Goal: Information Seeking & Learning: Learn about a topic

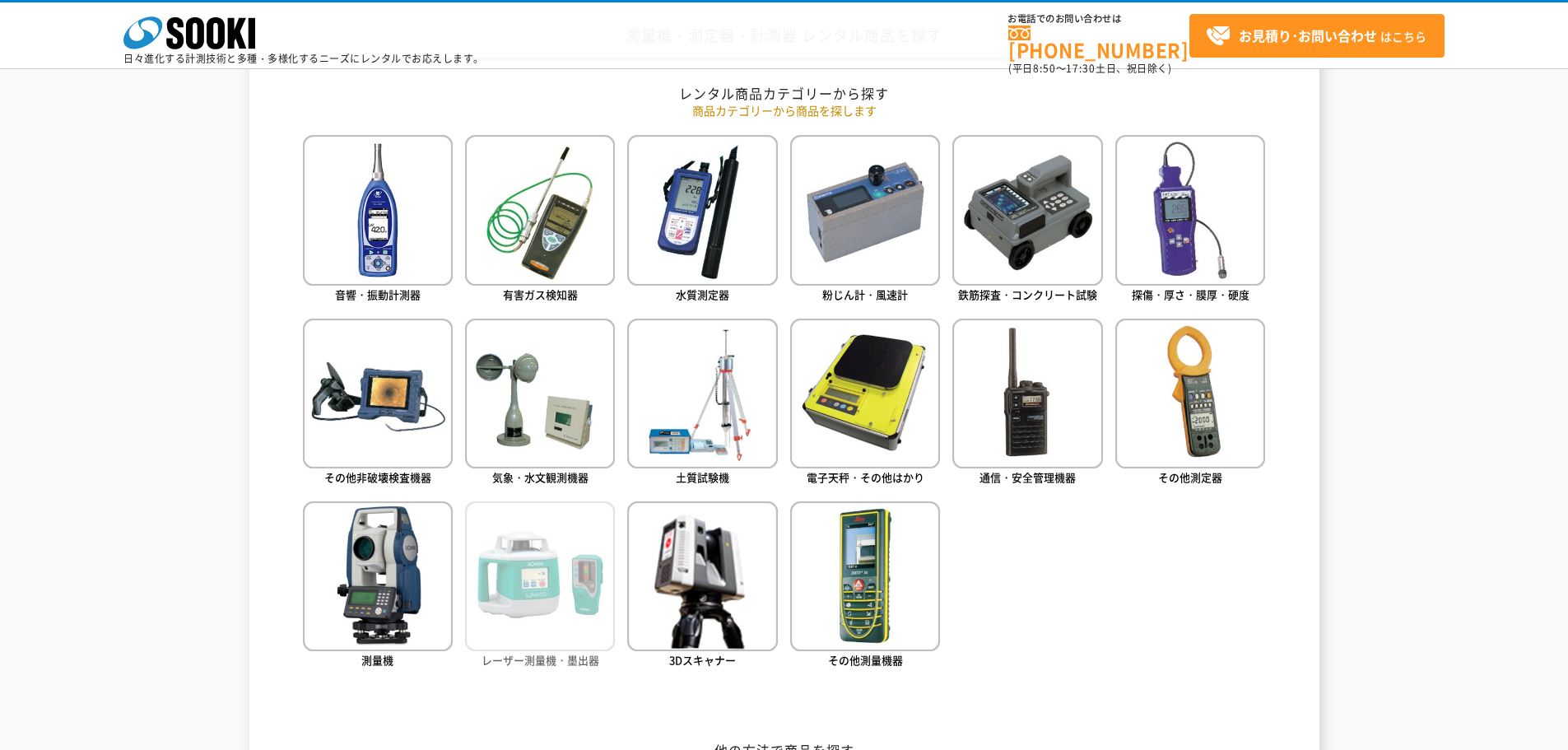
scroll to position [741, 0]
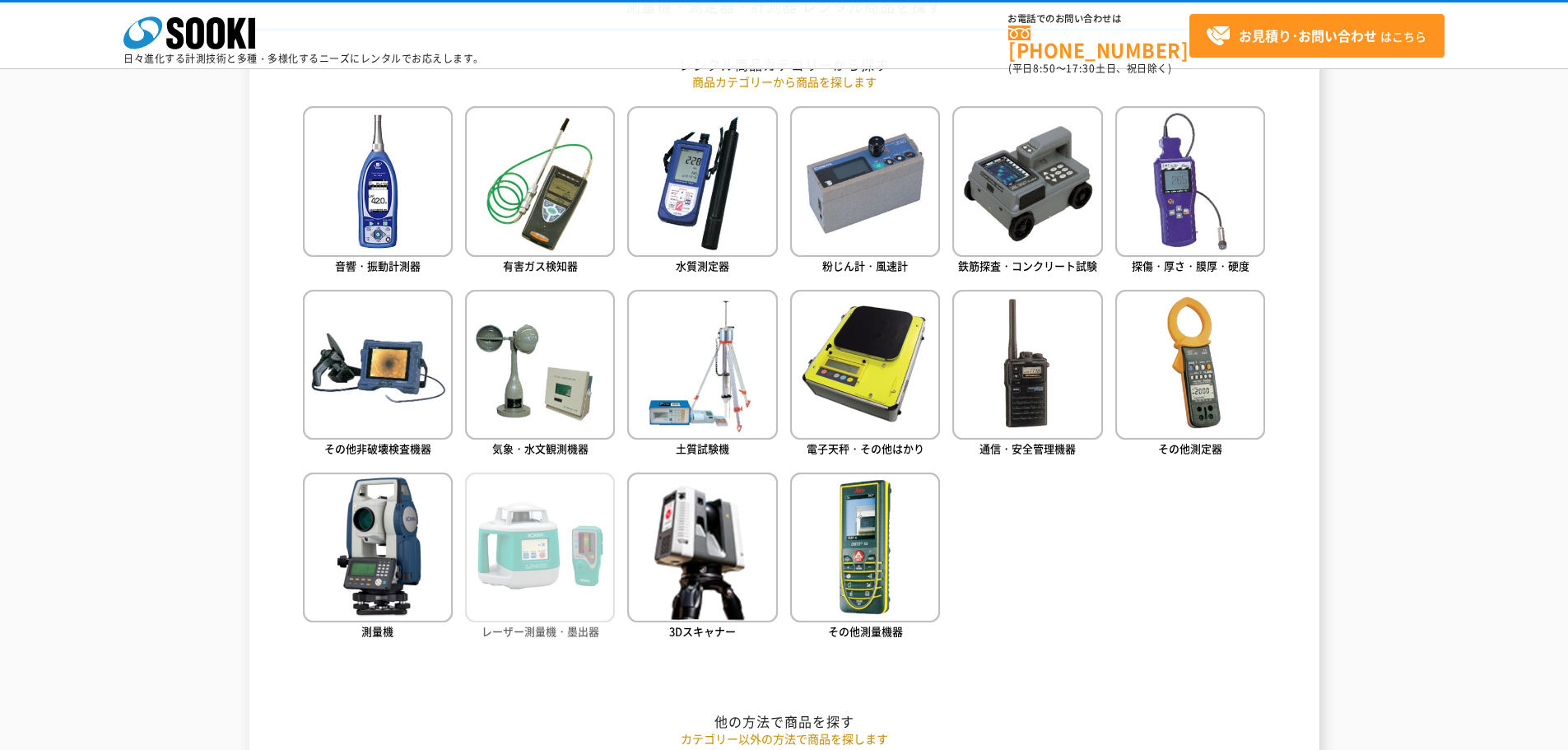
click at [555, 549] on img at bounding box center [540, 547] width 150 height 150
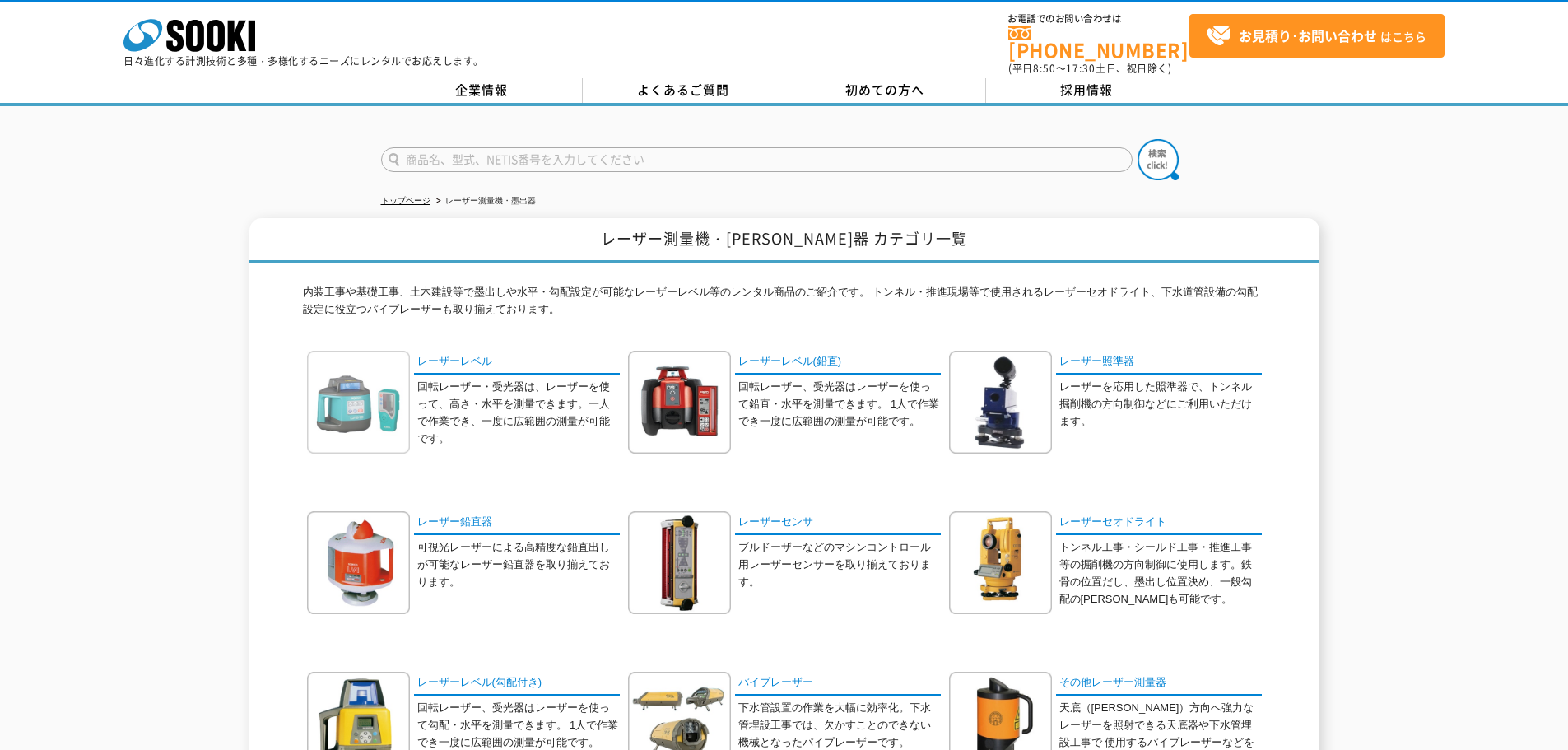
click at [373, 403] on img at bounding box center [358, 401] width 103 height 103
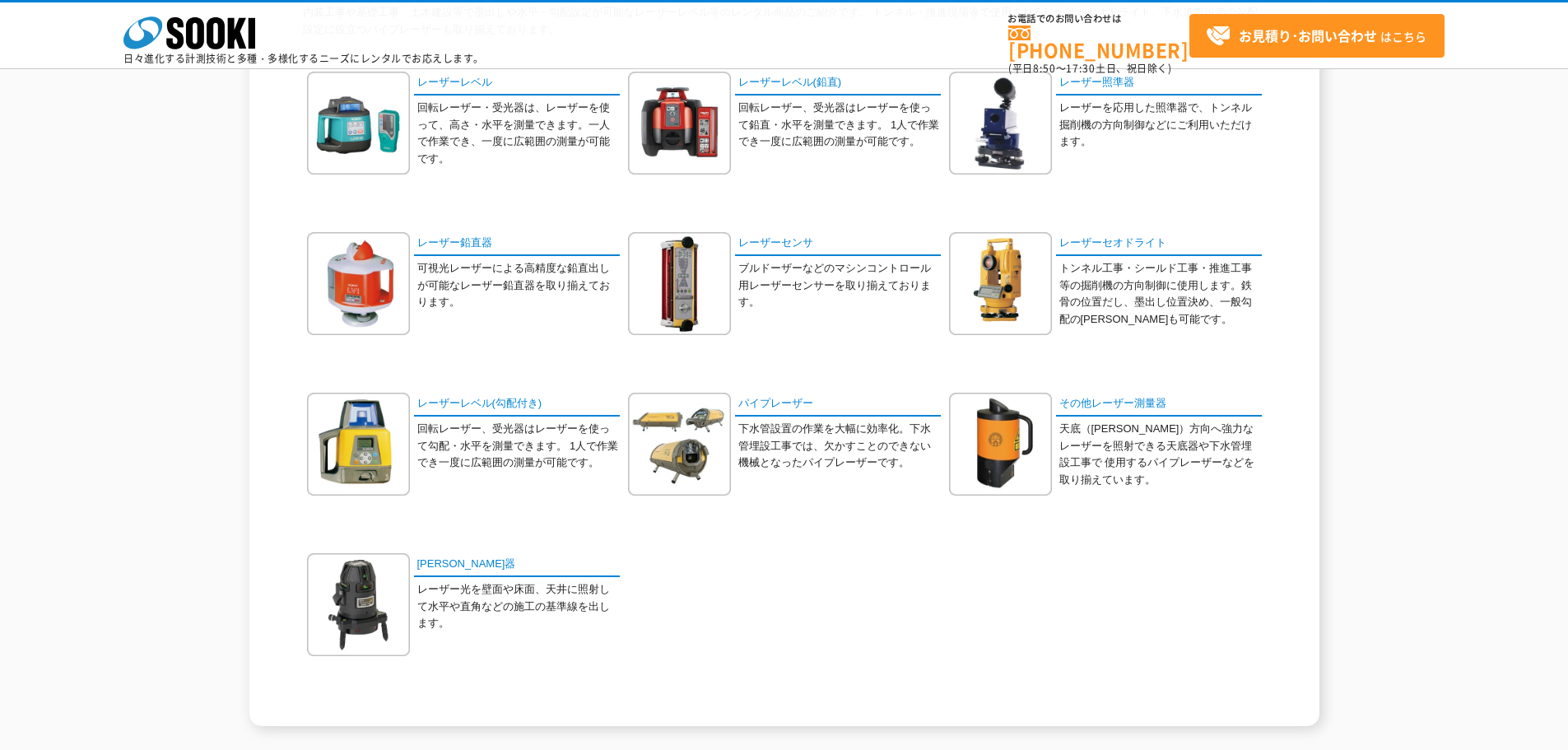
scroll to position [164, 0]
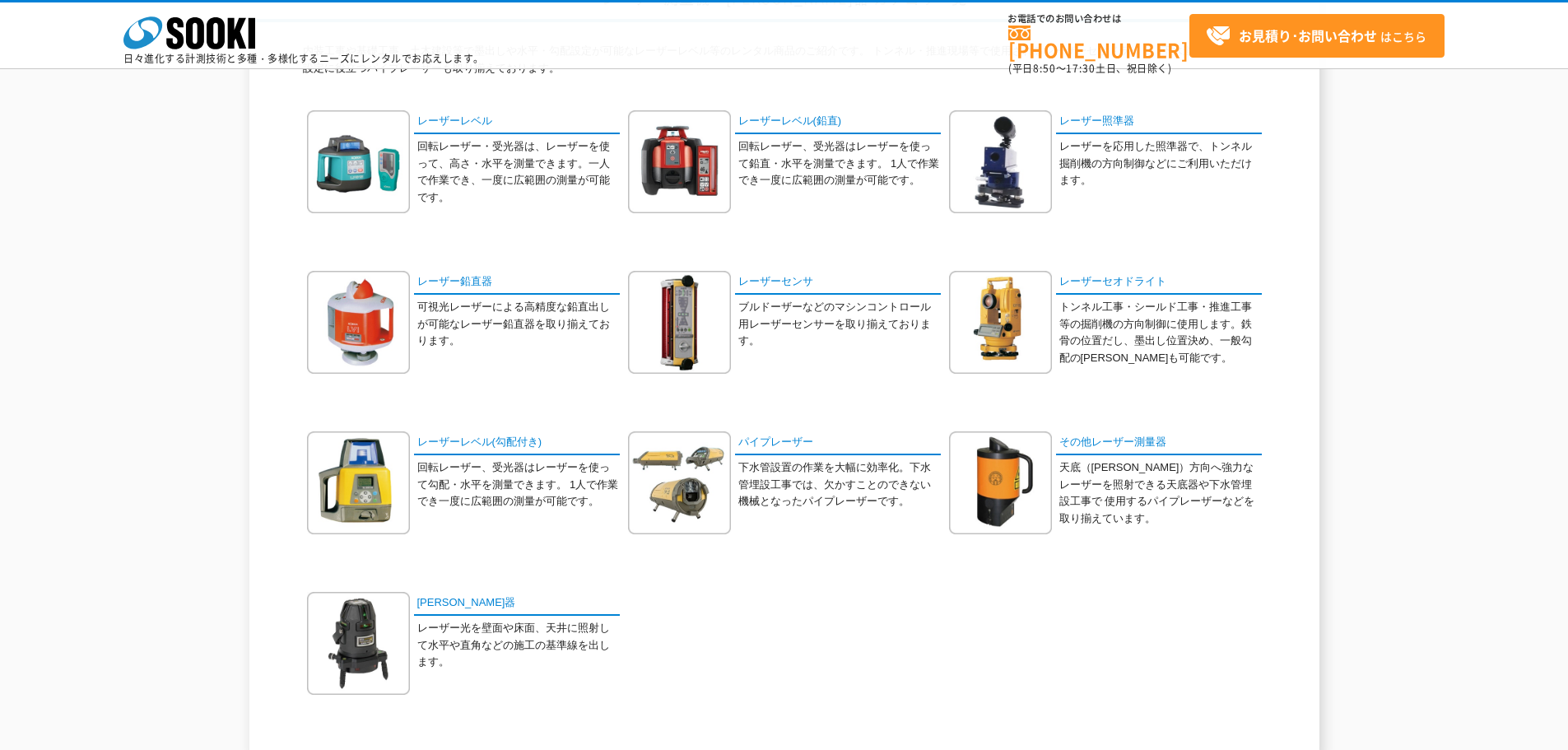
click at [468, 472] on p "回転レーザー、受光器はレーザーを使って勾配・水平を測量できます。 1人で作業でき一度に広範囲の測量が可能です。" at bounding box center [518, 484] width 202 height 51
click at [477, 448] on link "レーザーレベル(勾配付き)" at bounding box center [517, 443] width 206 height 24
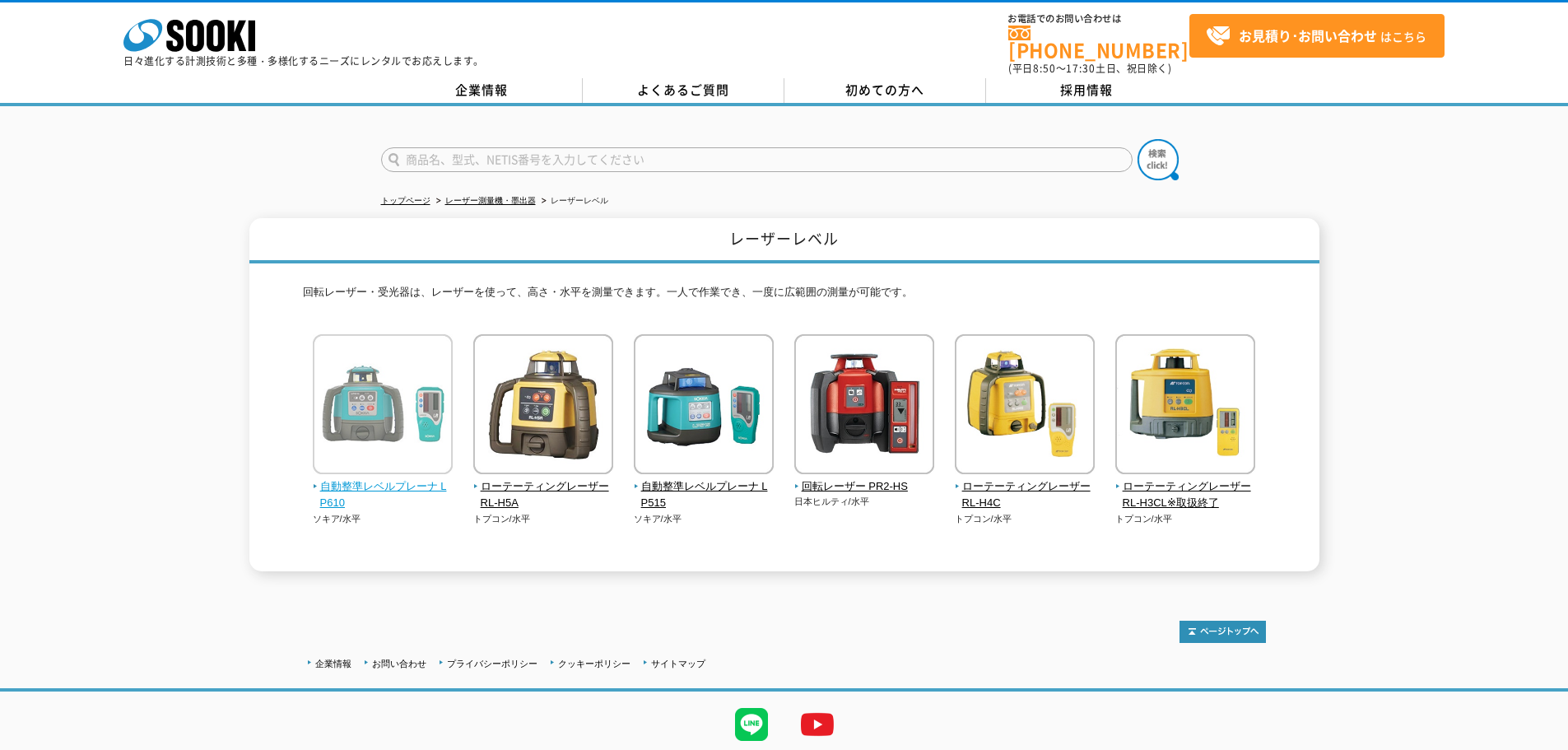
click at [400, 480] on span "自動整準レベルプレーナ LP610" at bounding box center [383, 495] width 140 height 35
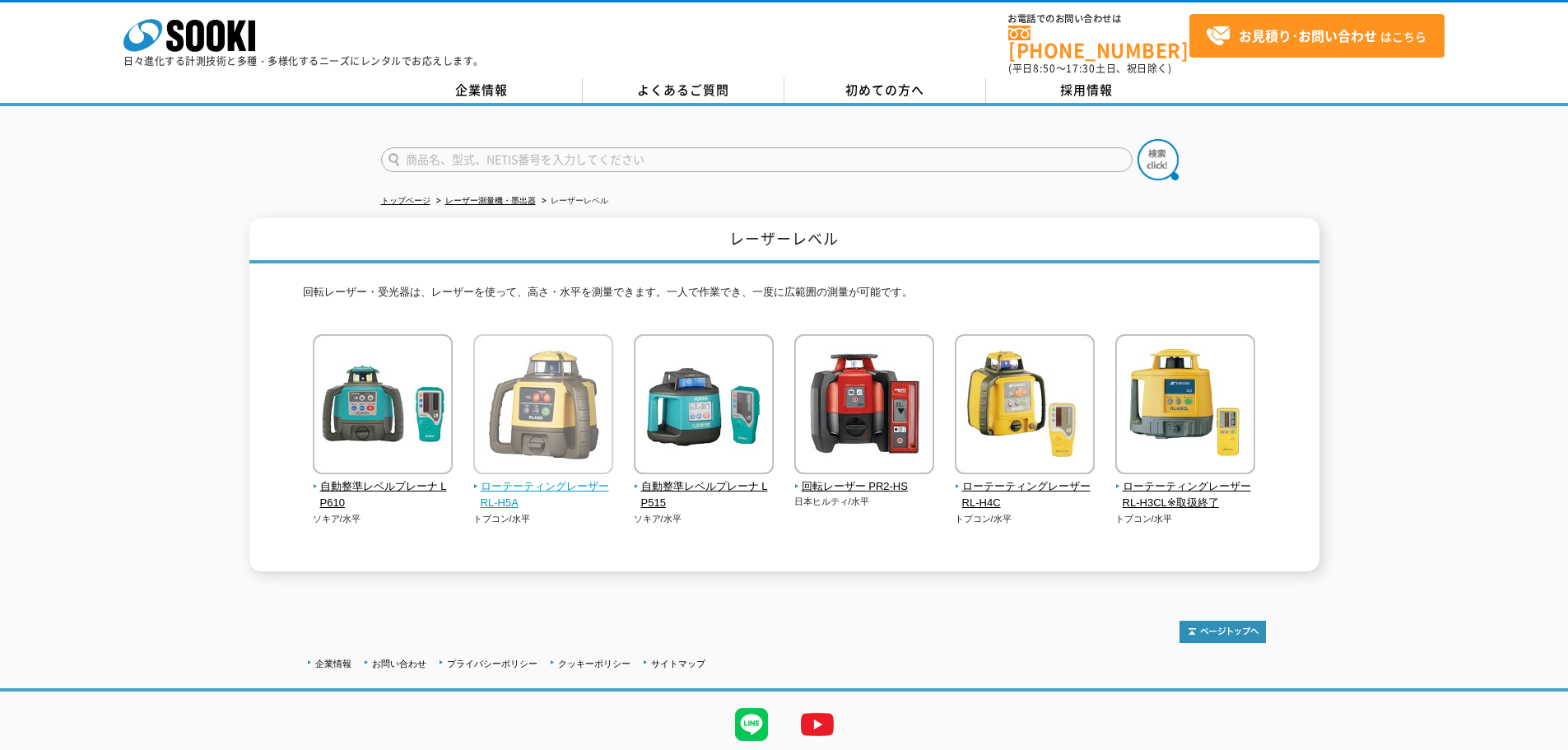
click at [514, 452] on img at bounding box center [543, 406] width 140 height 144
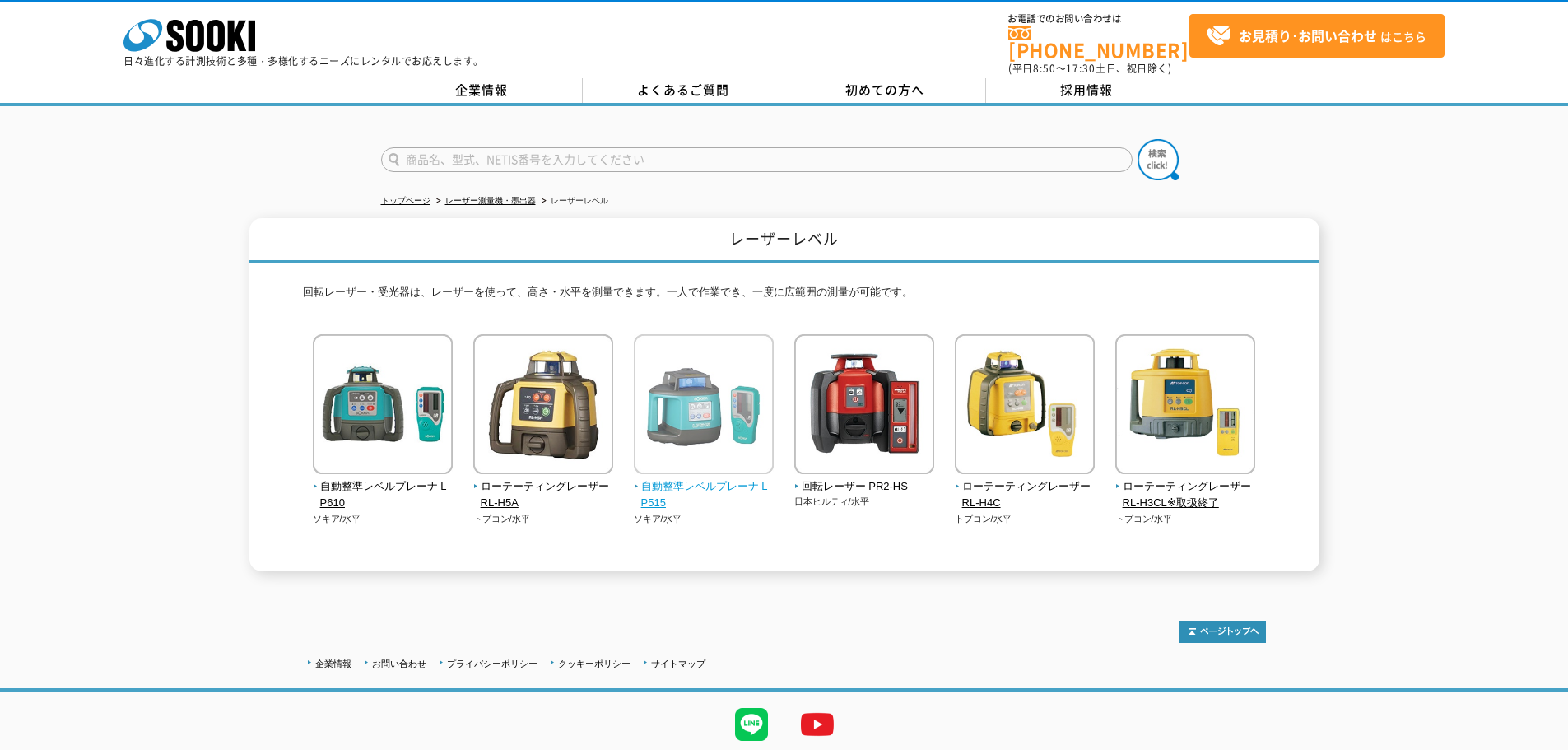
click at [713, 480] on span "自動整準レベルプレーナ LP515" at bounding box center [704, 495] width 140 height 35
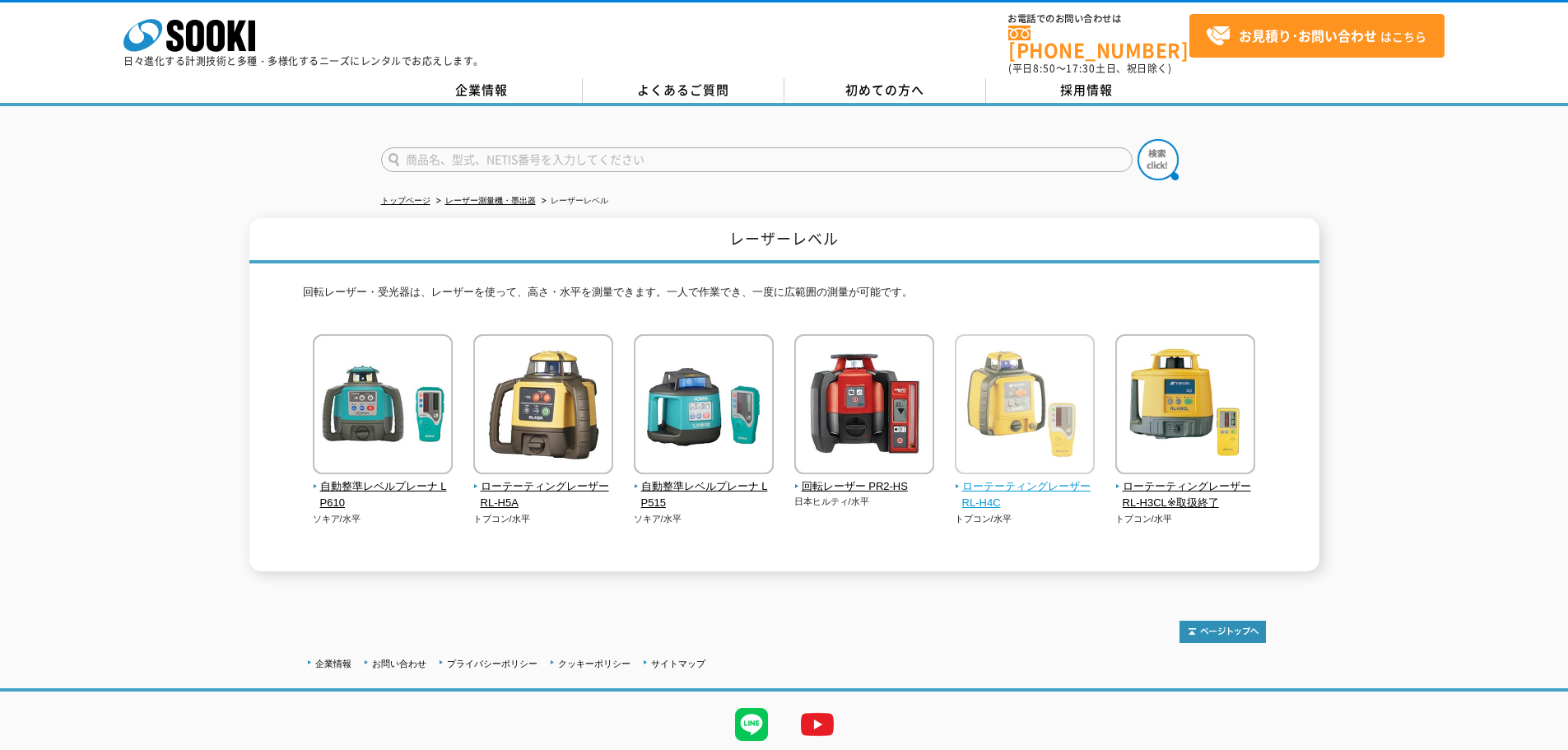
click at [1012, 478] on span "ローテーティングレーザー RL-H4C" at bounding box center [1025, 495] width 140 height 35
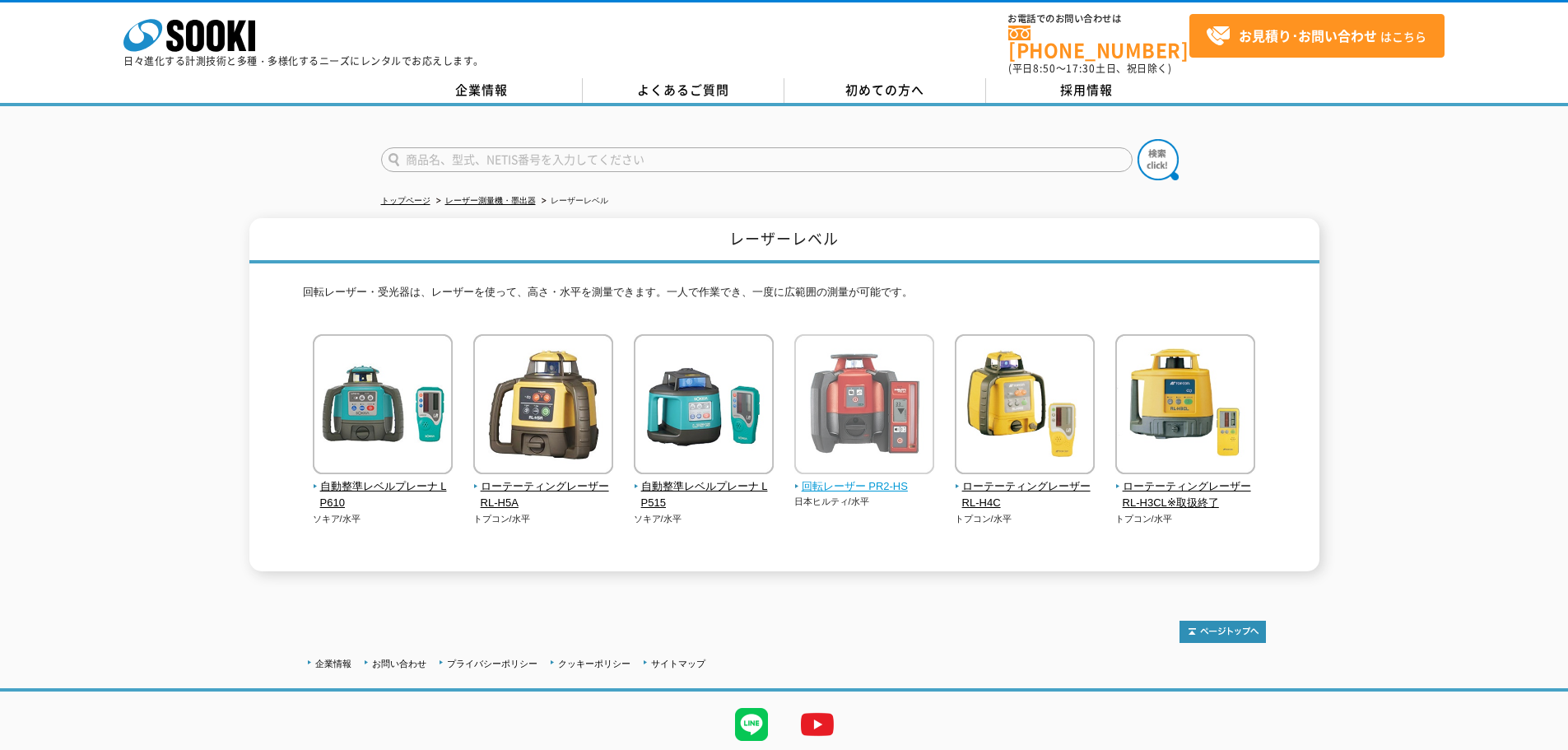
click at [827, 478] on span "回転レーザー PR2-HS" at bounding box center [865, 486] width 140 height 17
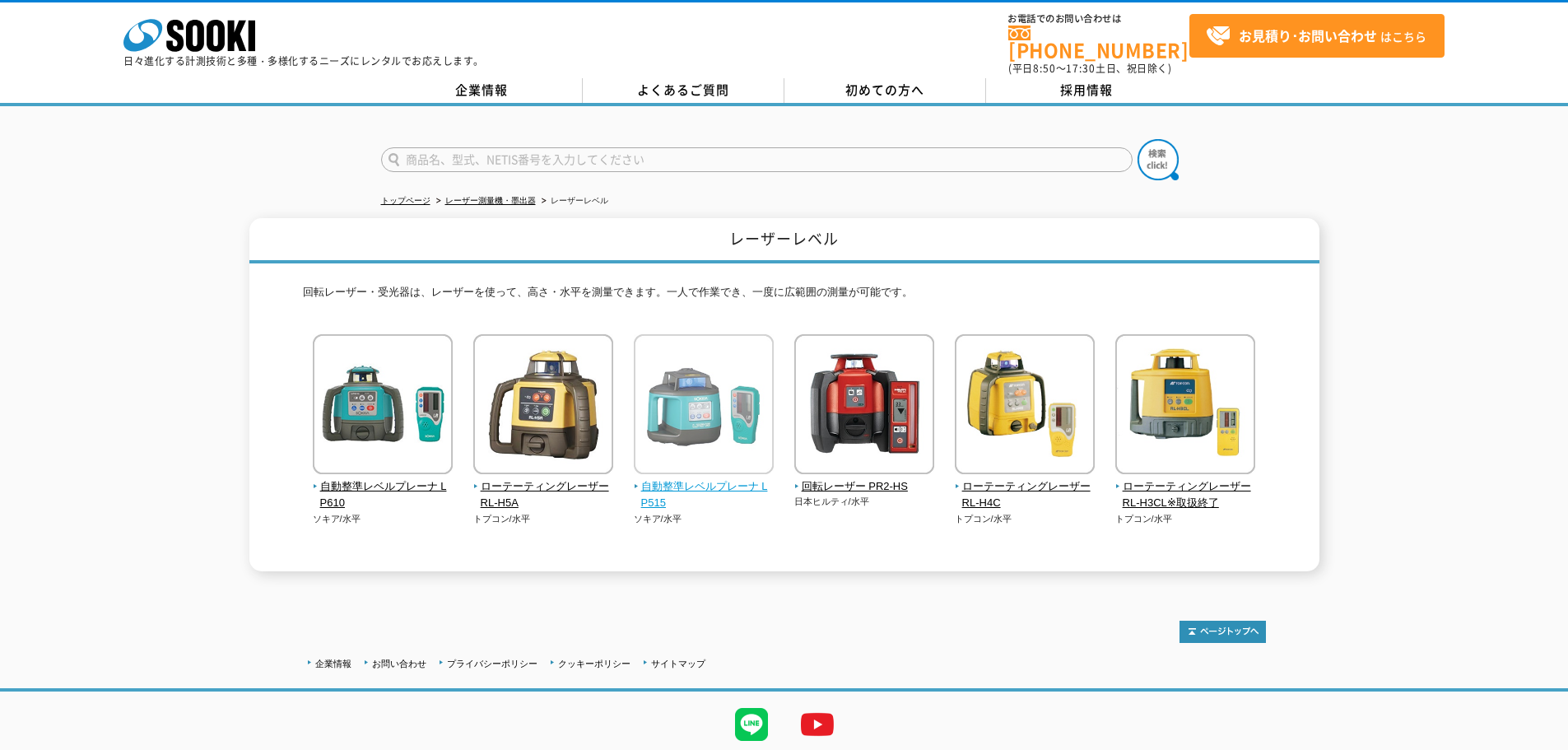
click at [658, 478] on span "自動整準レベルプレーナ LP515" at bounding box center [704, 495] width 140 height 35
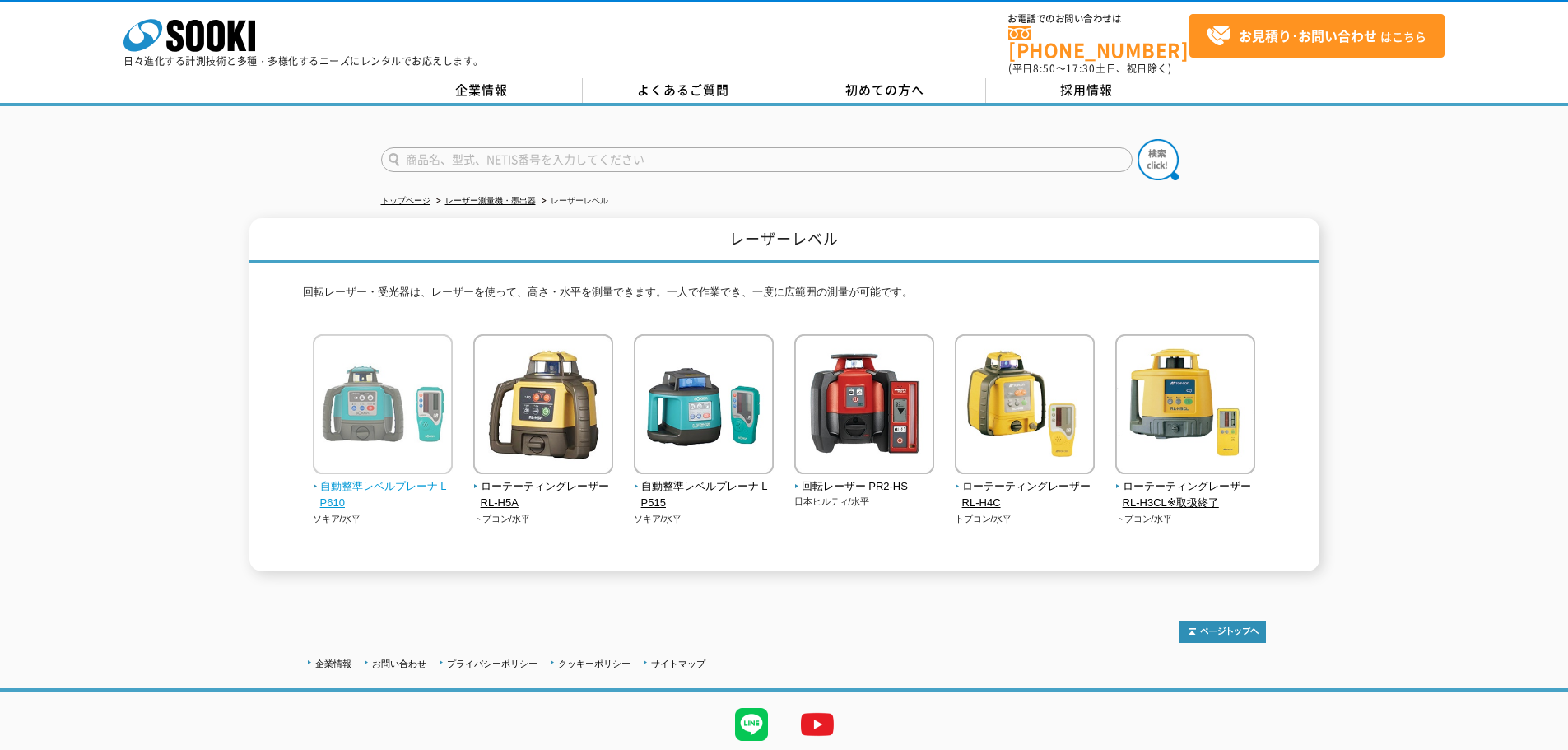
click at [330, 466] on img at bounding box center [382, 406] width 140 height 144
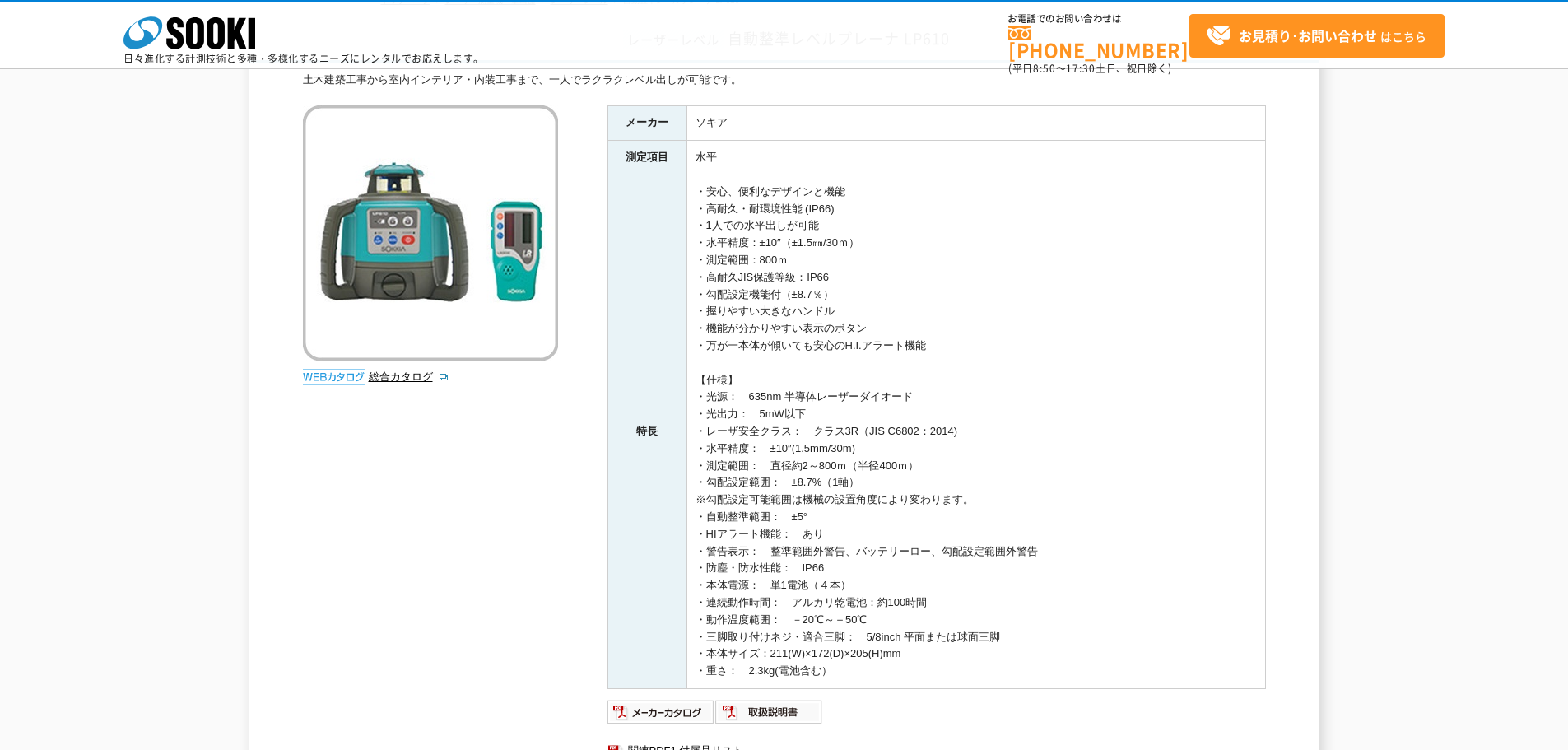
scroll to position [164, 0]
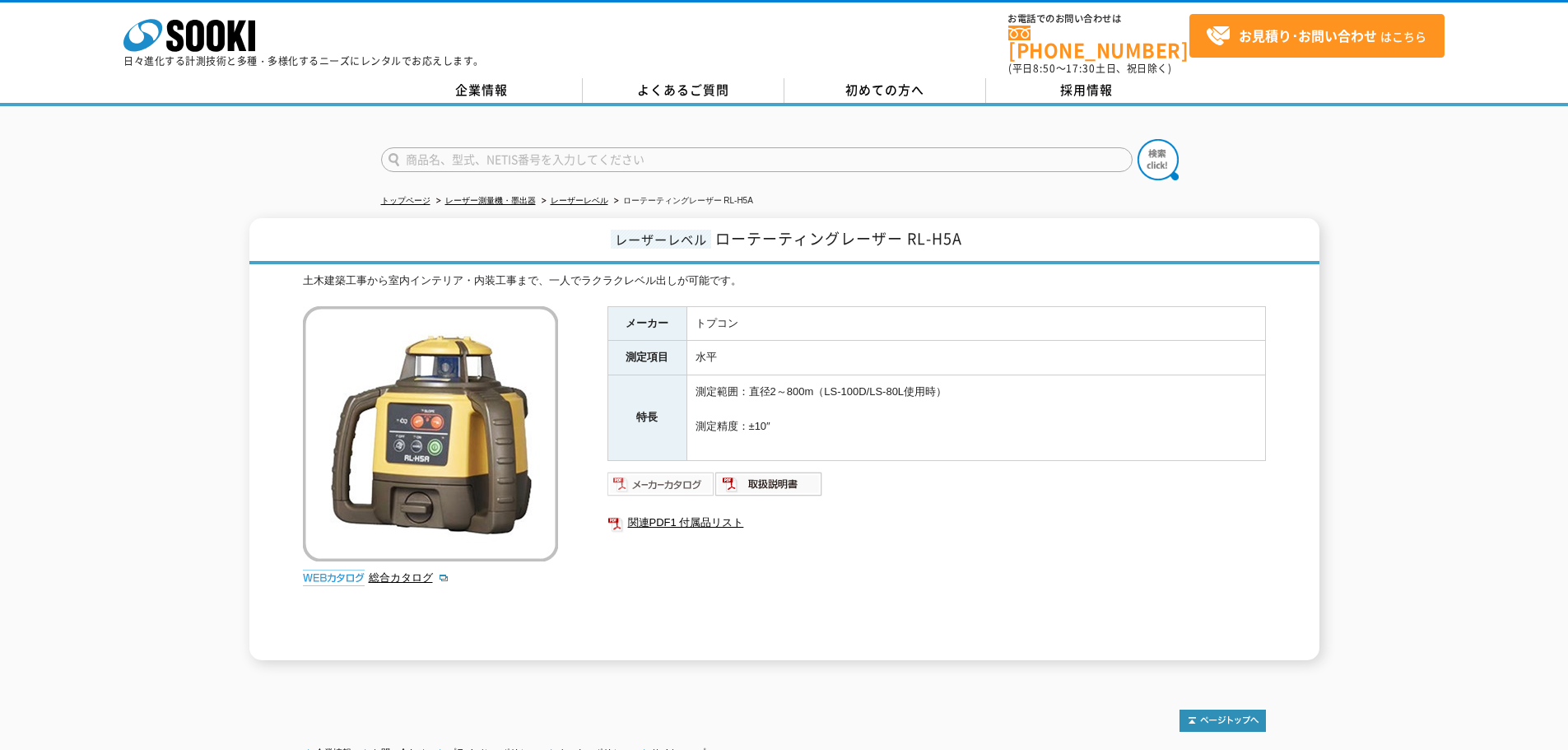
click at [622, 476] on img at bounding box center [661, 484] width 108 height 26
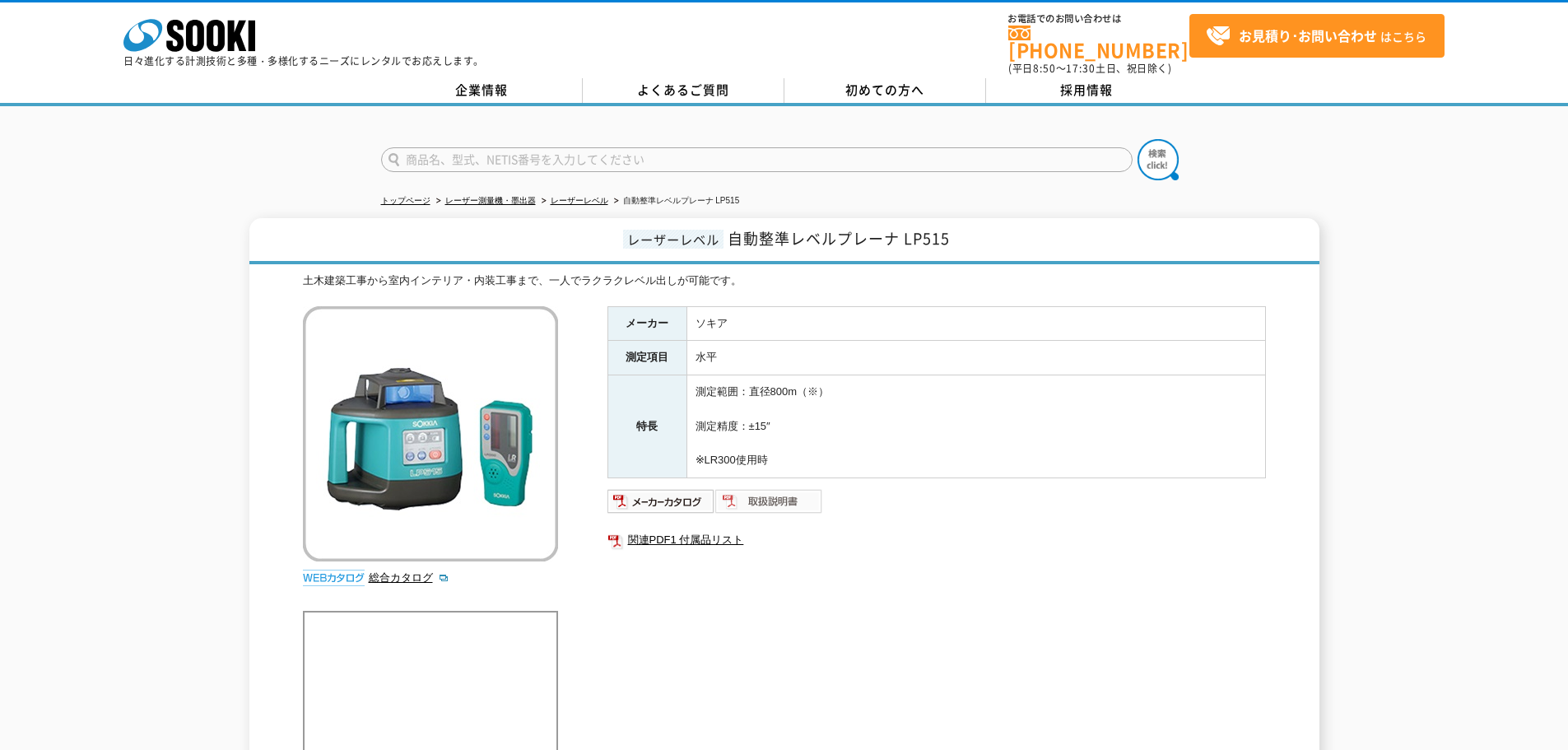
click at [754, 492] on img at bounding box center [769, 501] width 108 height 26
click at [629, 495] on img at bounding box center [661, 501] width 108 height 26
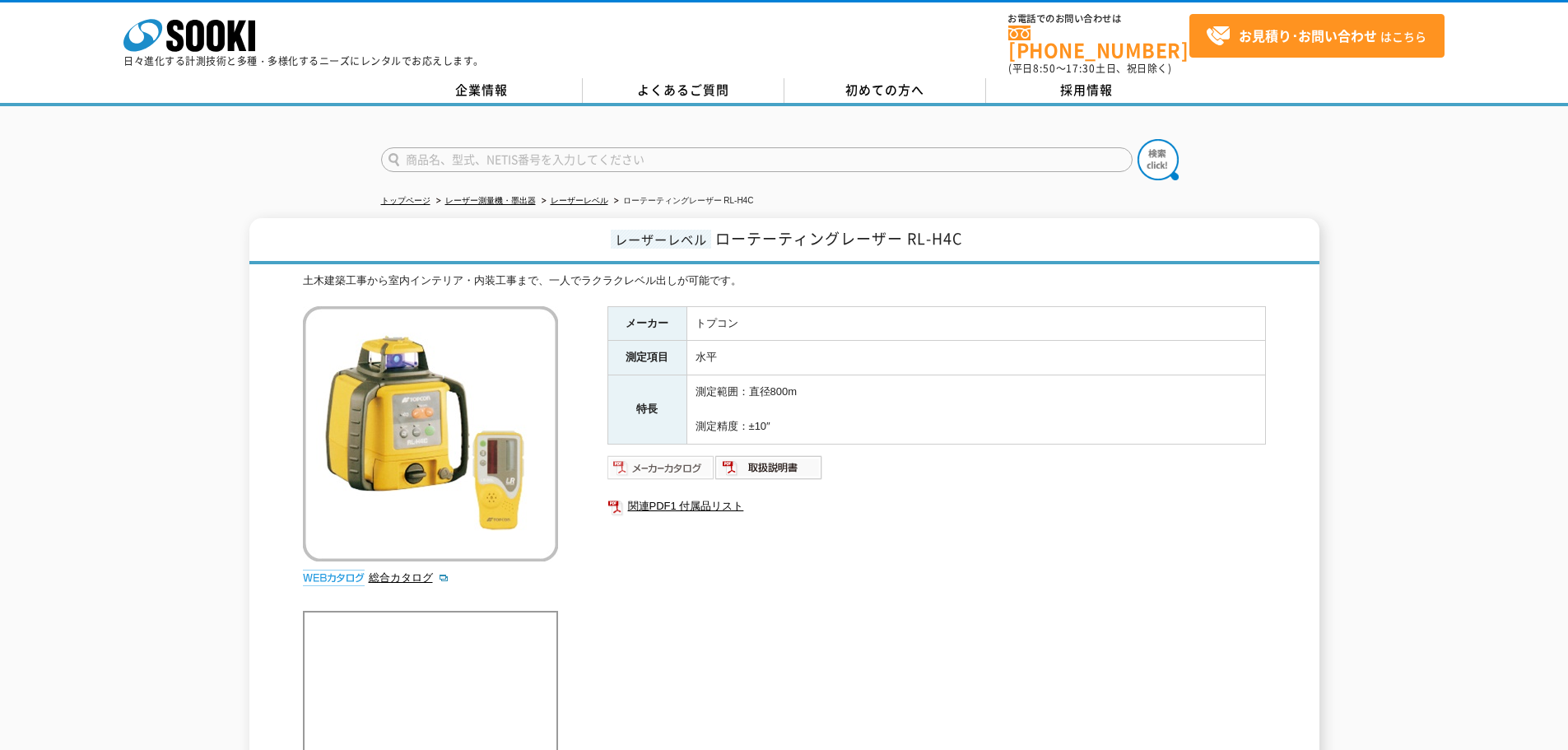
click at [670, 454] on img at bounding box center [661, 467] width 108 height 26
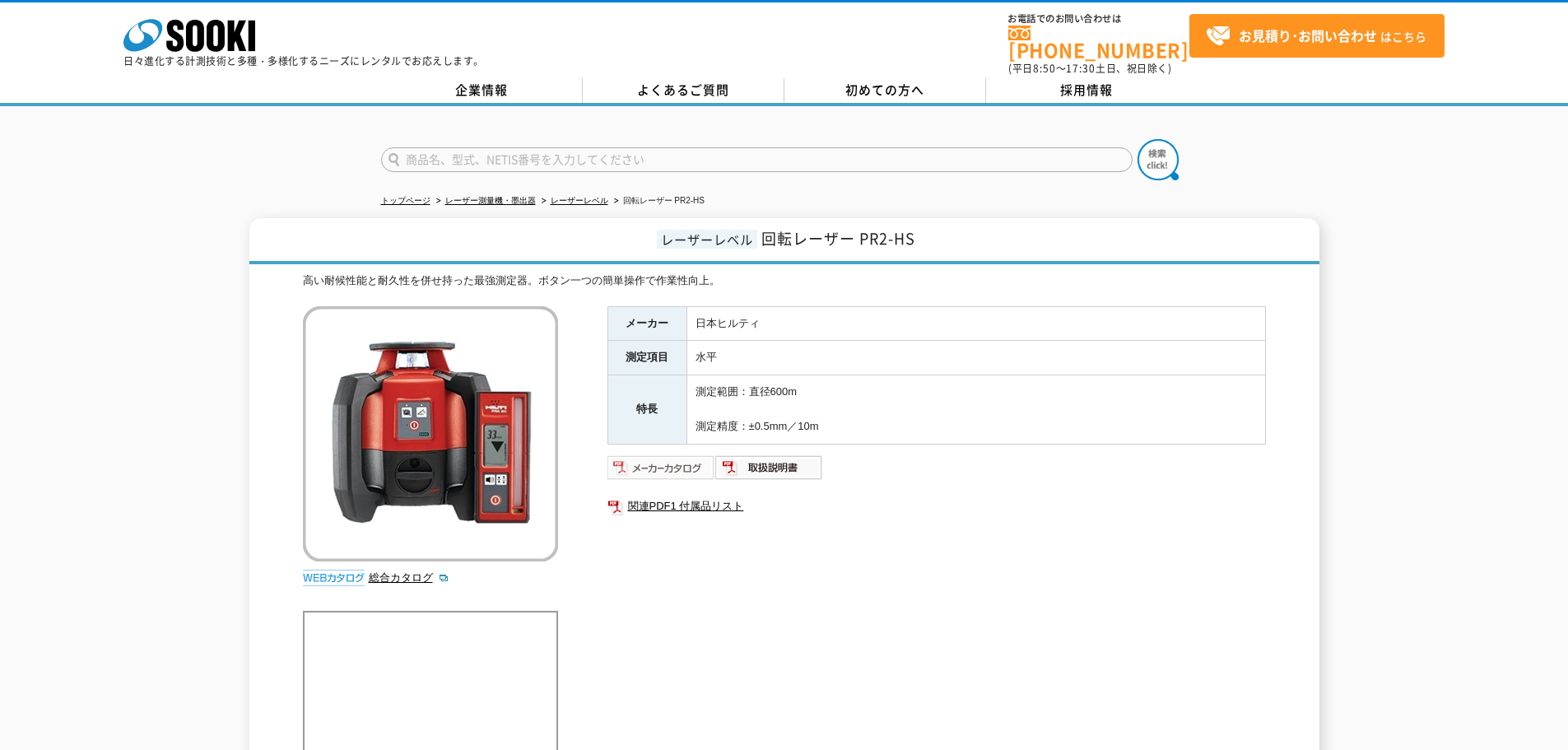
click at [678, 456] on img at bounding box center [661, 467] width 108 height 26
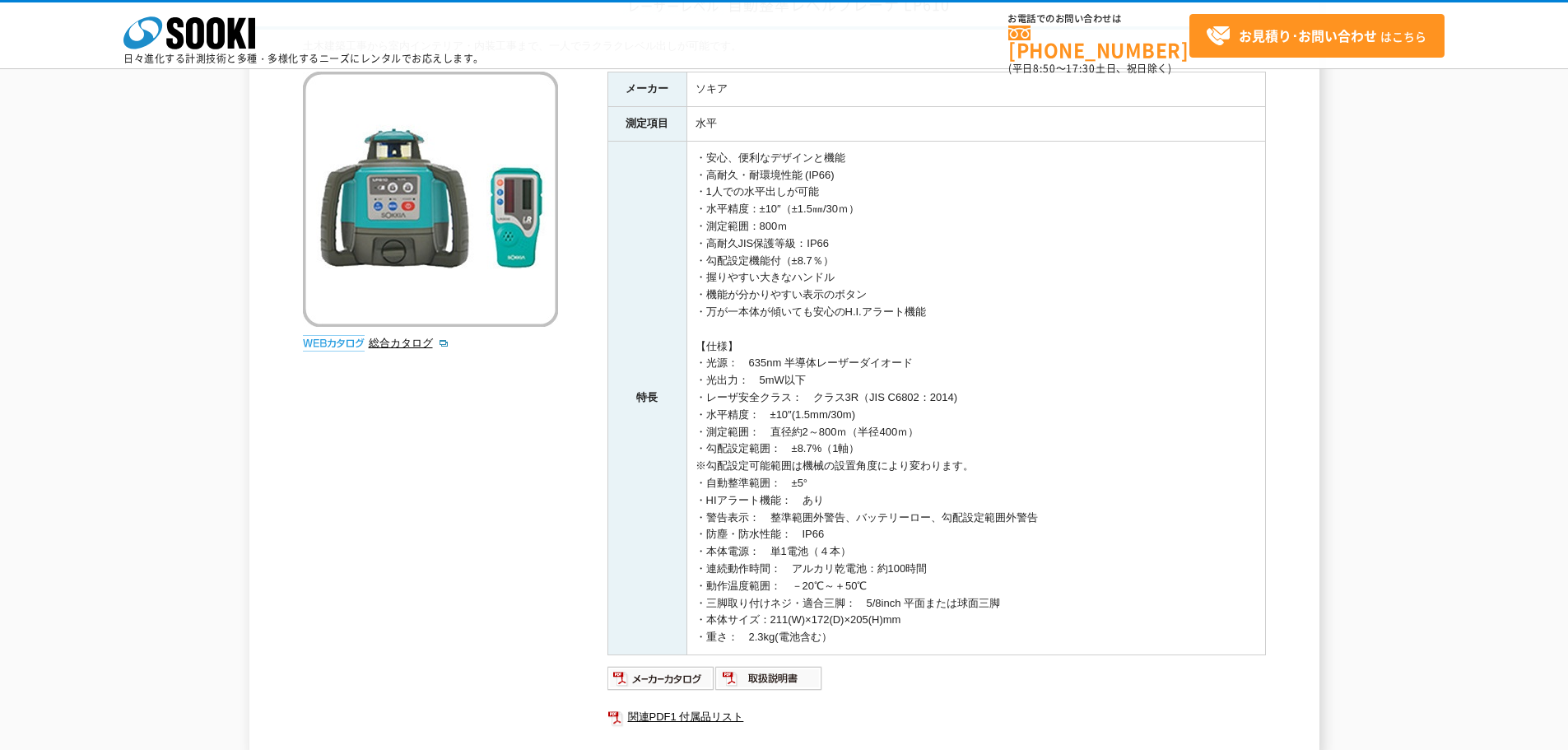
scroll to position [164, 0]
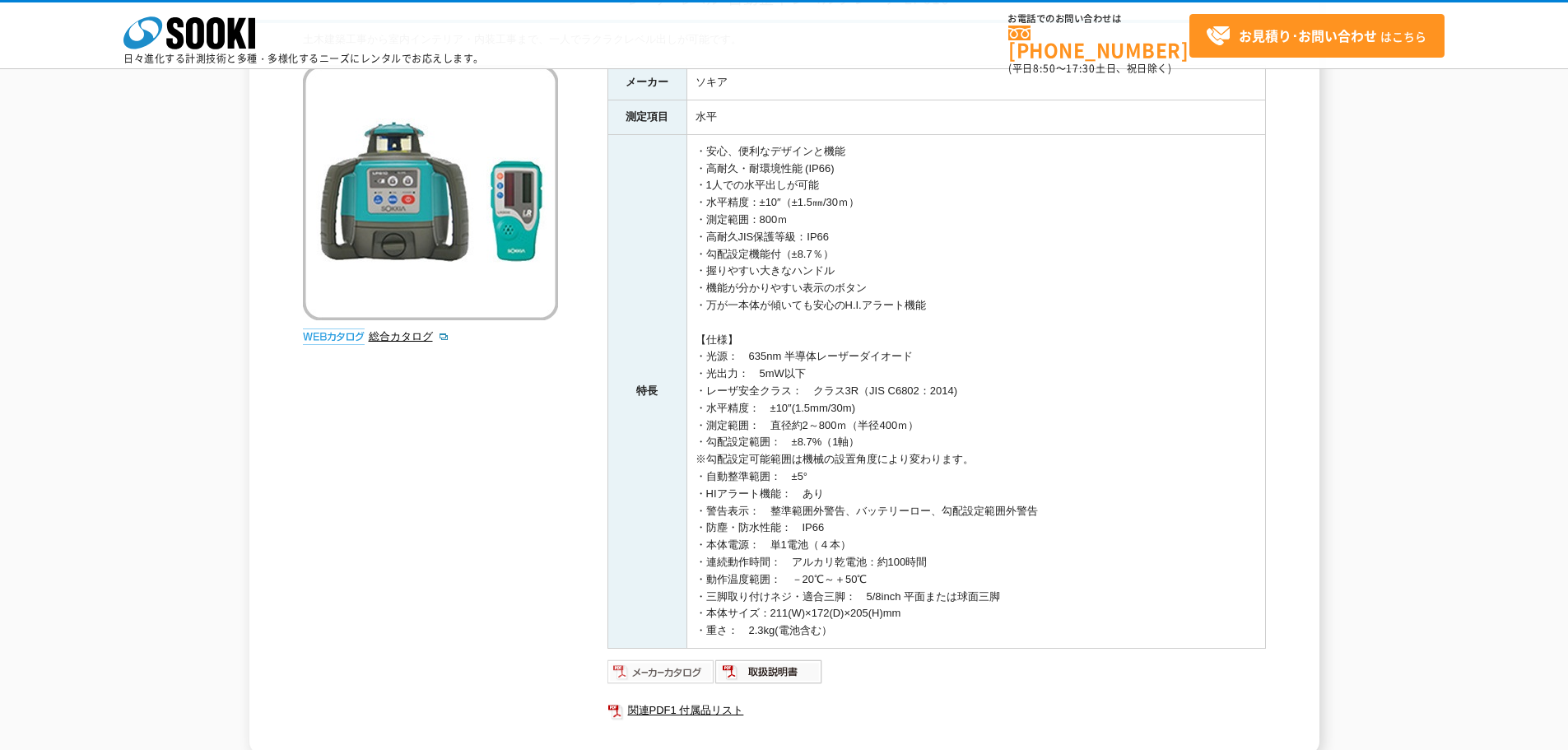
click at [659, 674] on img at bounding box center [661, 672] width 108 height 26
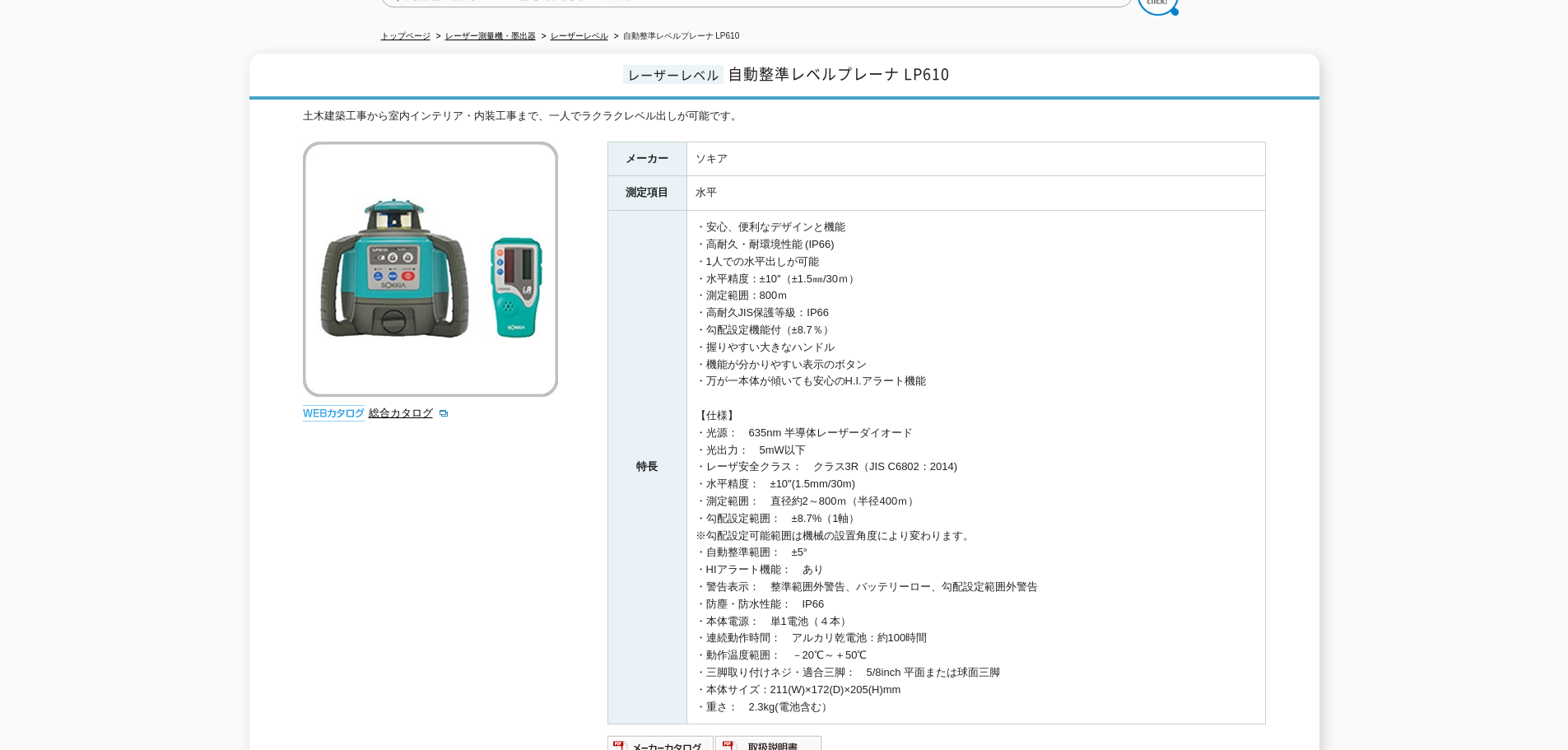
scroll to position [0, 0]
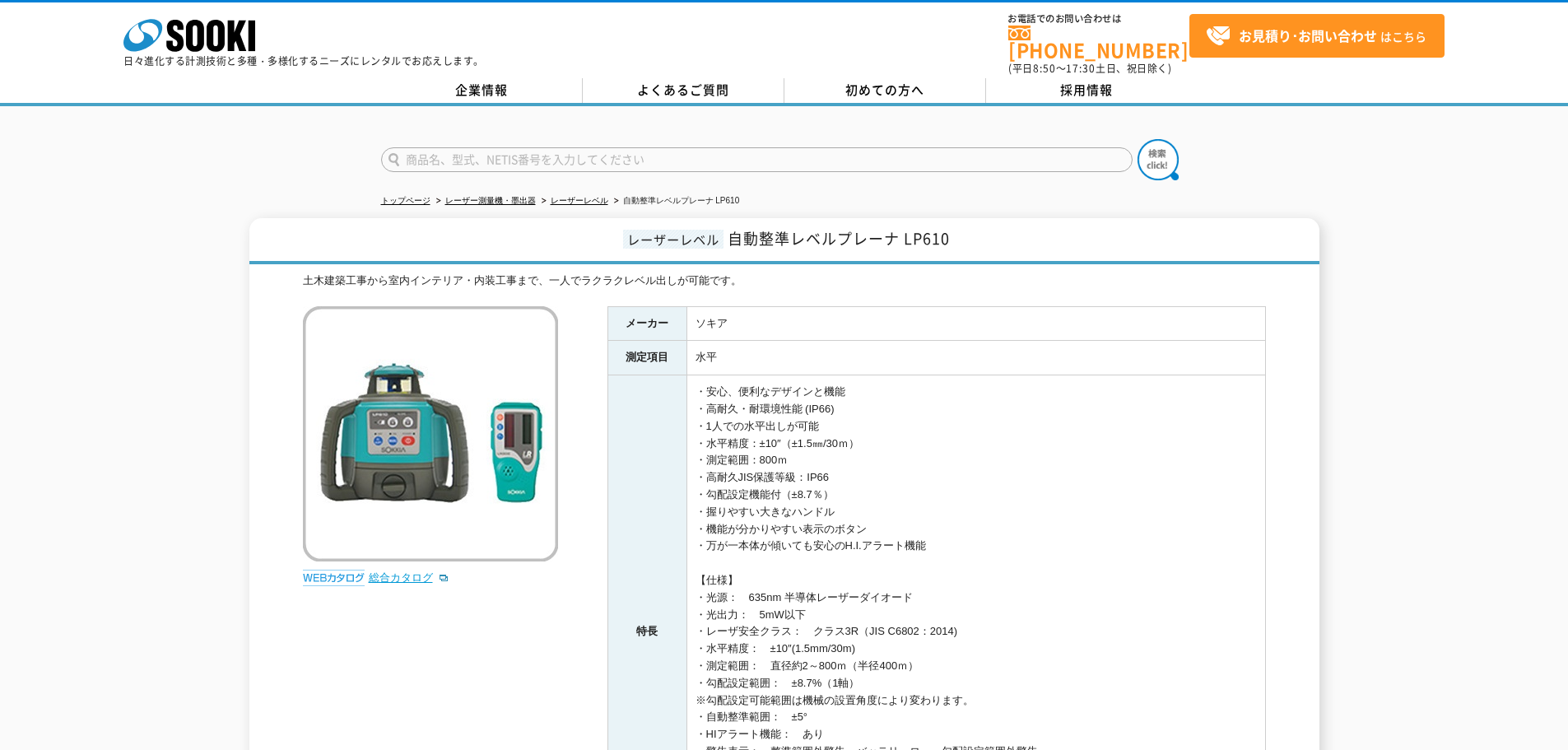
click at [383, 571] on link "総合カタログ" at bounding box center [409, 578] width 80 height 13
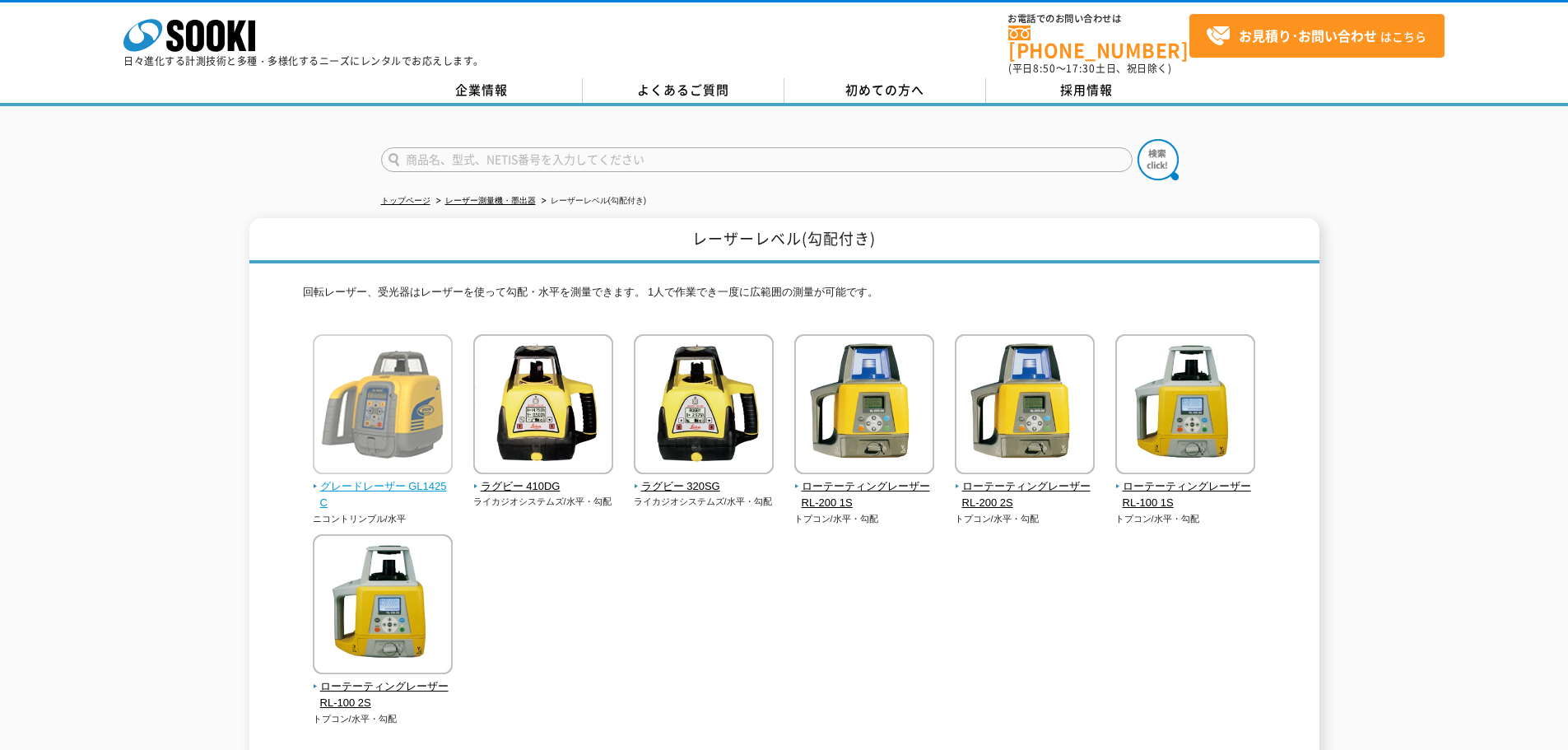
click at [415, 463] on img at bounding box center [382, 406] width 140 height 144
